Goal: Information Seeking & Learning: Learn about a topic

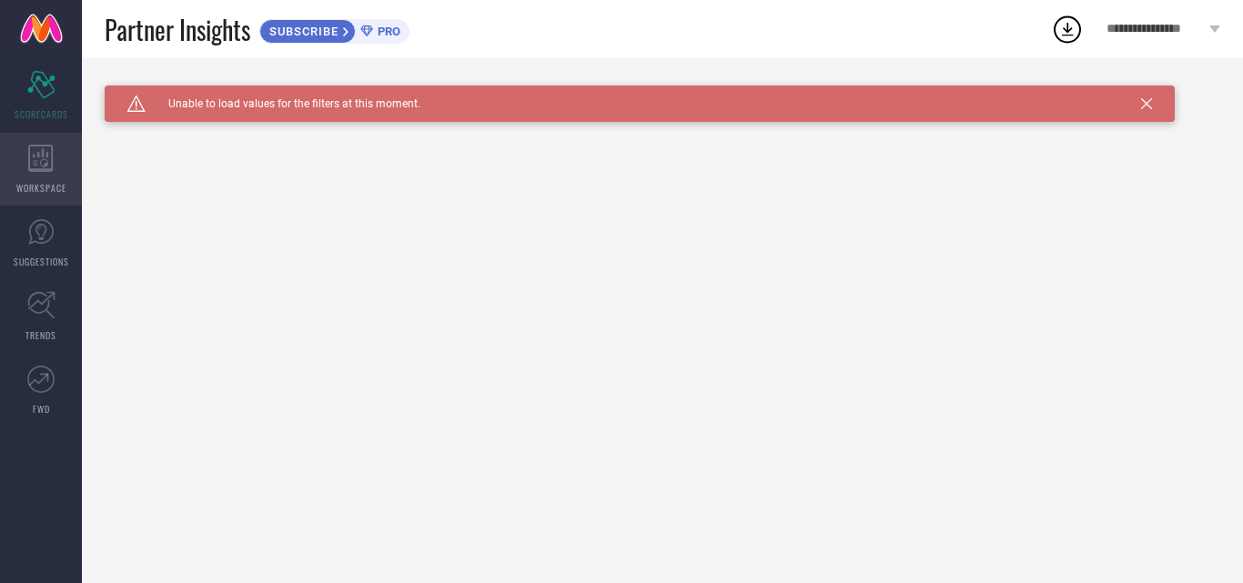
click at [41, 154] on icon at bounding box center [40, 158] width 25 height 27
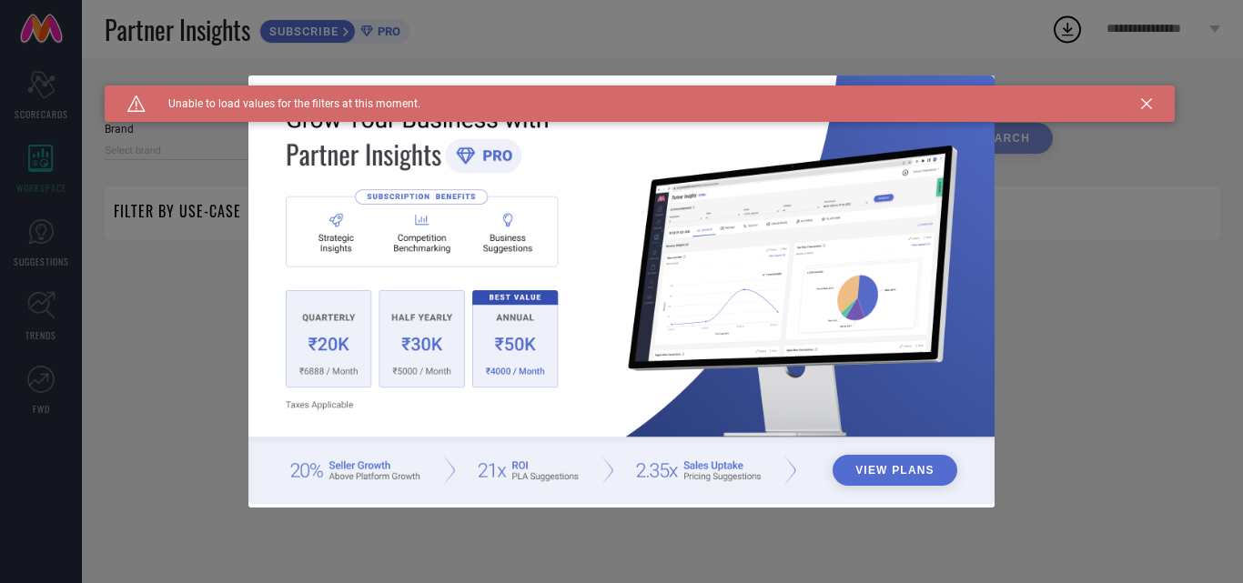
drag, startPoint x: 14, startPoint y: 197, endPoint x: 31, endPoint y: 242, distance: 47.8
click at [31, 242] on div "View Plans" at bounding box center [621, 291] width 1243 height 583
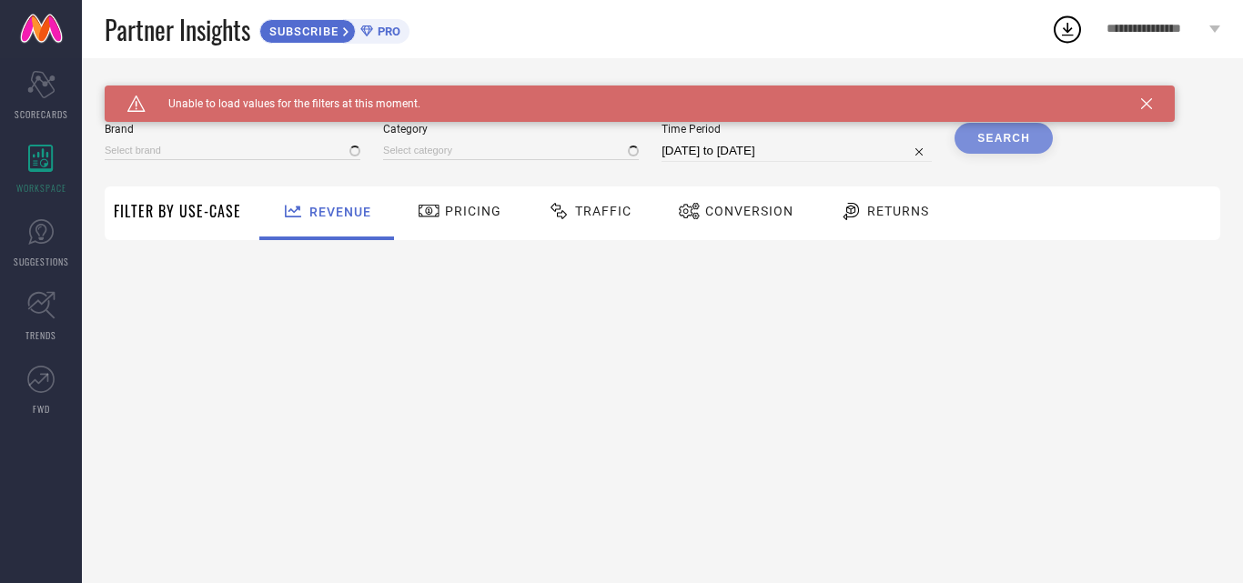
type input "1 STOP FASHION"
type input "All"
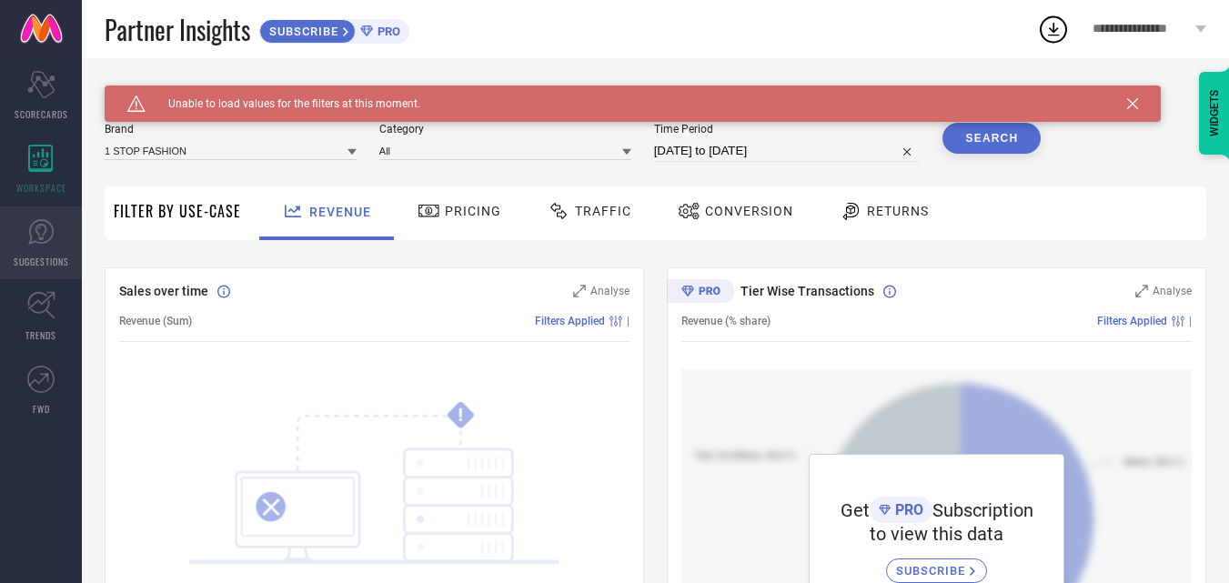
click at [29, 267] on span "SUGGESTIONS" at bounding box center [41, 262] width 55 height 14
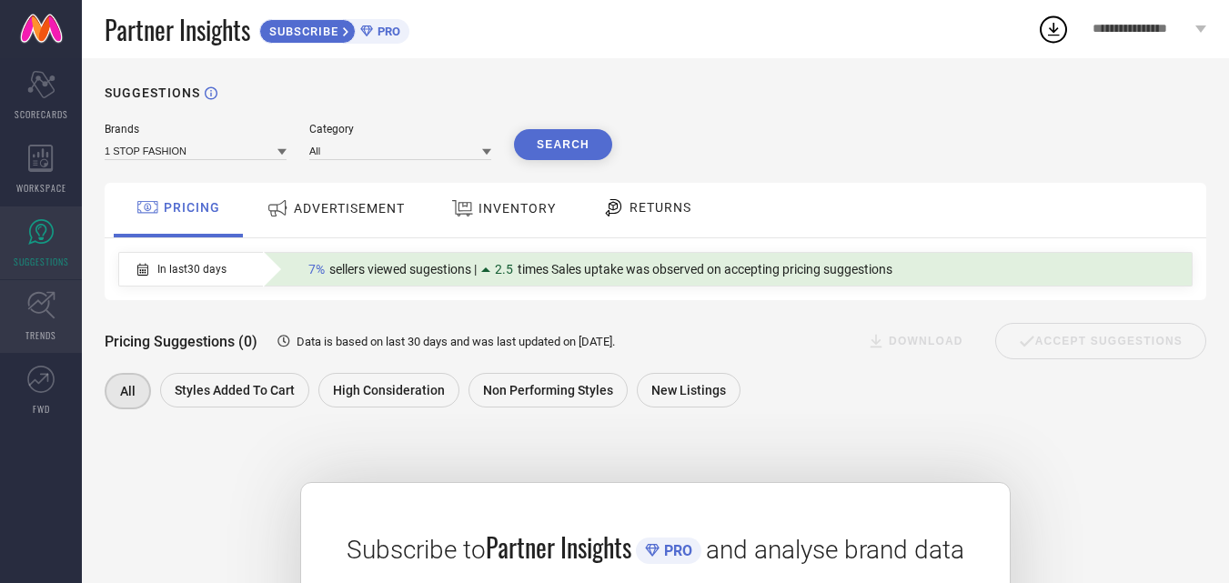
click at [39, 331] on span "TRENDS" at bounding box center [40, 335] width 31 height 14
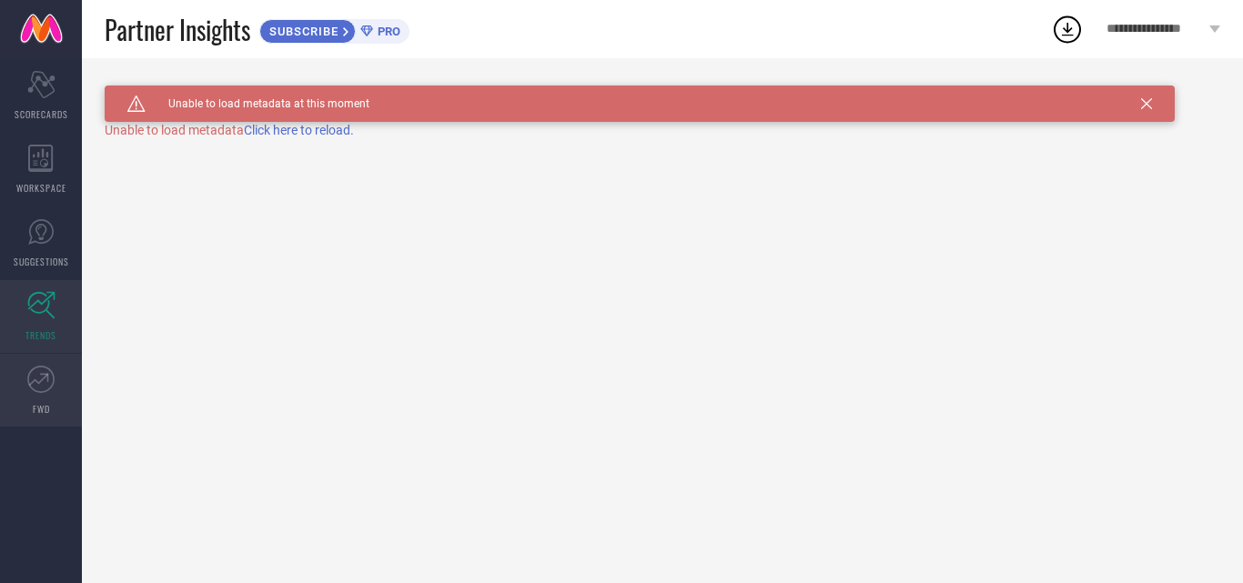
click at [35, 400] on link "FWD" at bounding box center [41, 390] width 82 height 73
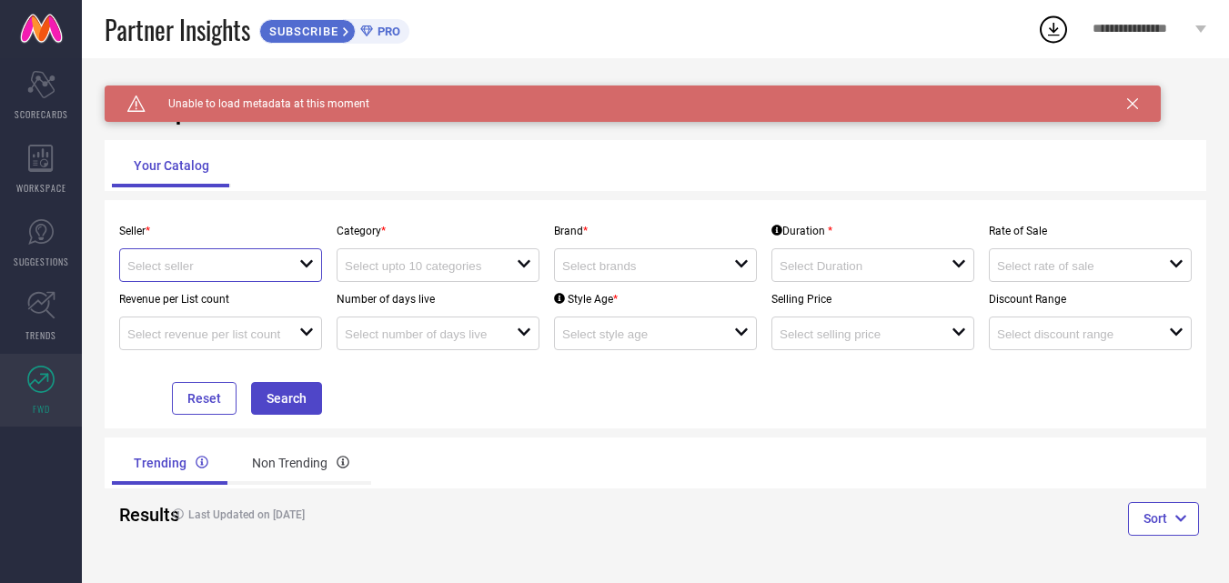
click at [240, 269] on input at bounding box center [204, 266] width 155 height 14
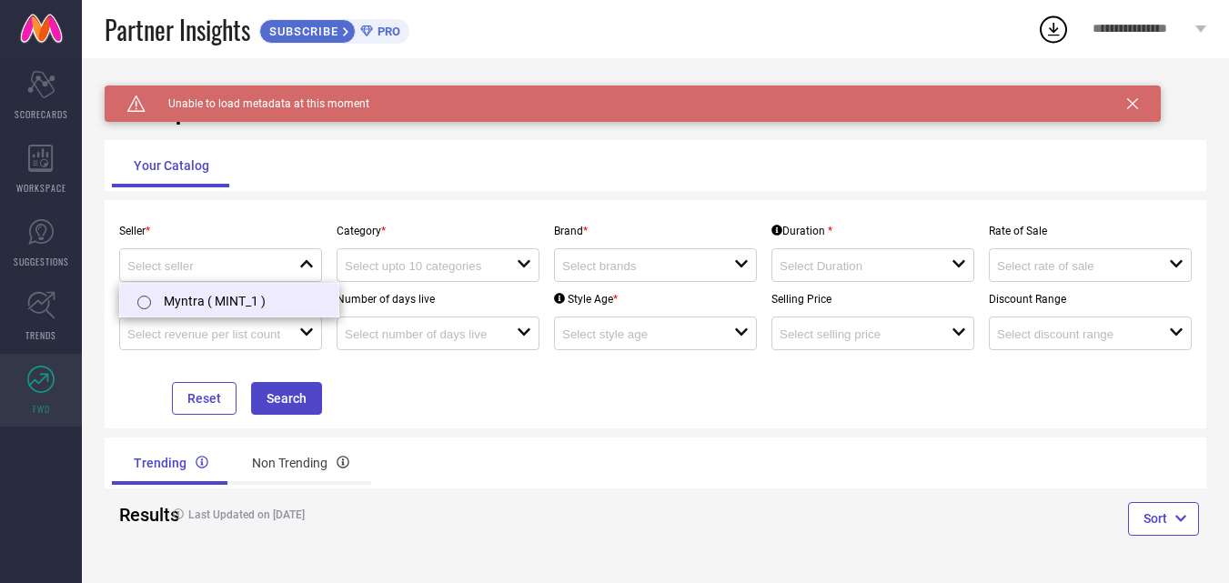
click at [234, 294] on li "Myntra ( MINT_1 )" at bounding box center [229, 300] width 218 height 33
type input "Myntra ( MINT_1 )"
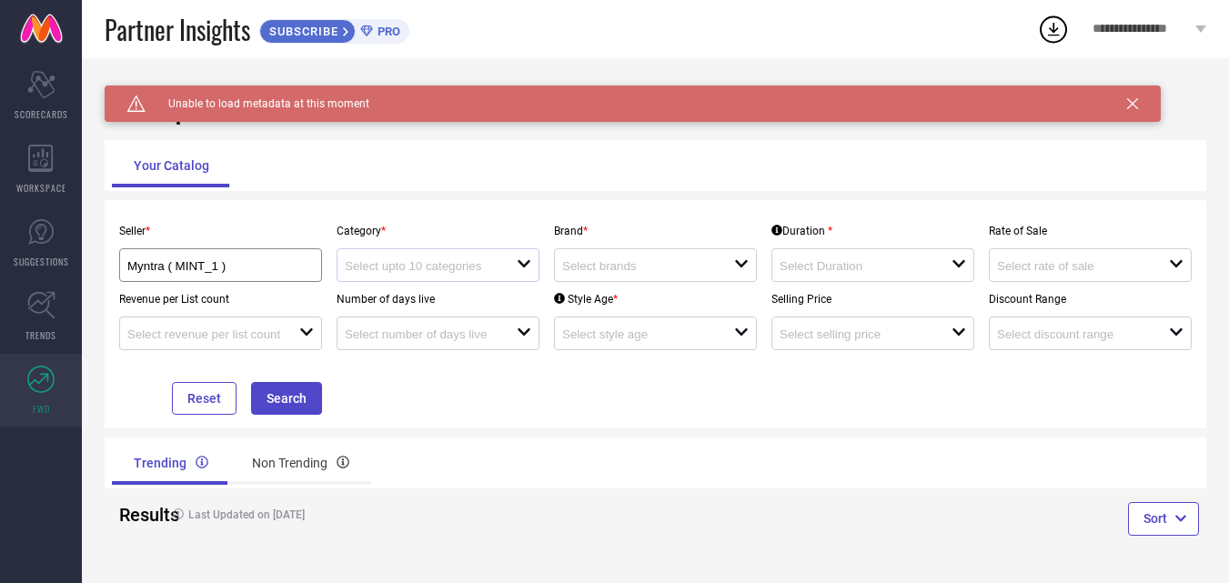
click at [394, 278] on div "open" at bounding box center [438, 265] width 203 height 34
click at [270, 302] on p "Revenue per List count" at bounding box center [220, 299] width 203 height 13
